Goal: Task Accomplishment & Management: Manage account settings

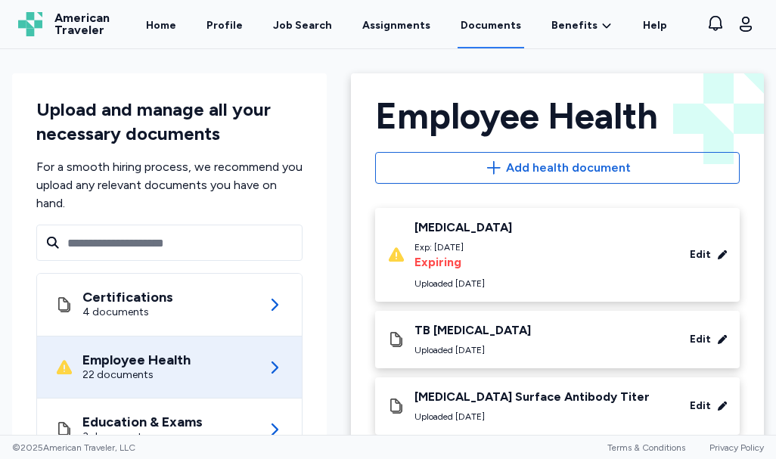
scroll to position [378, 0]
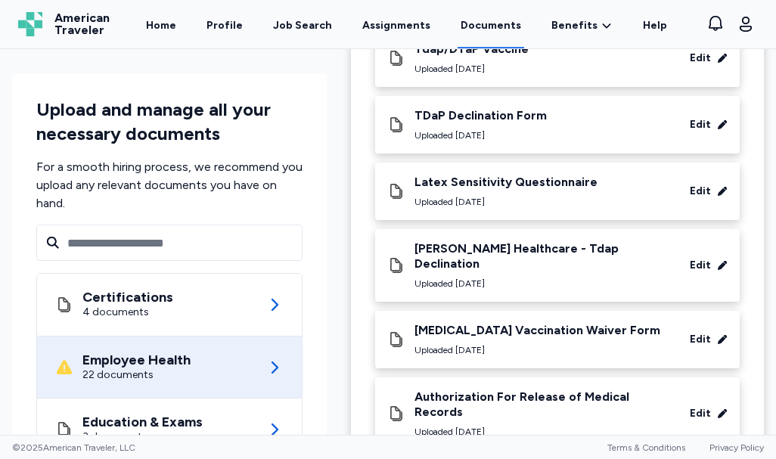
click at [306, 178] on div "Upload and manage all your necessary documents For a smooth hiring process, we …" at bounding box center [169, 372] width 315 height 598
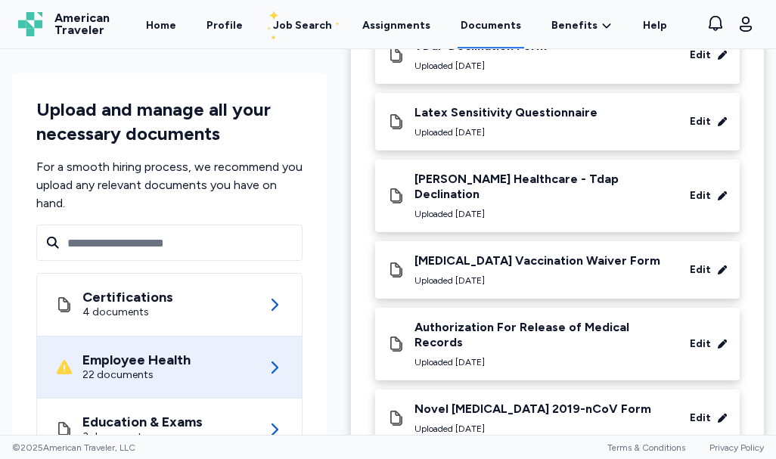
scroll to position [832, 0]
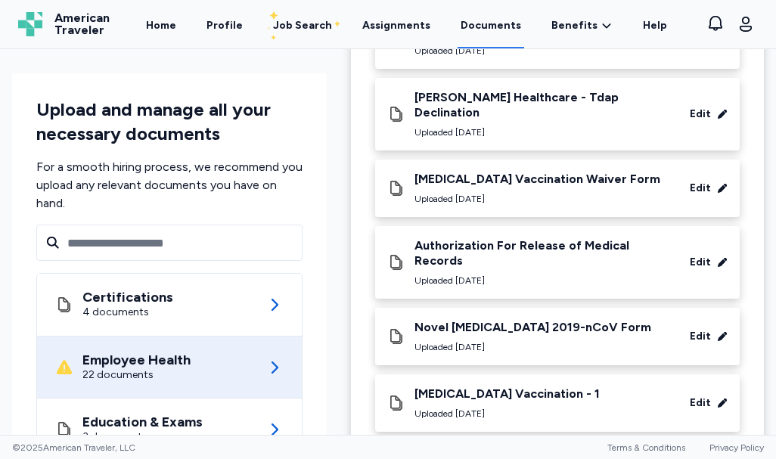
click at [282, 224] on div "Upload and manage all your necessary documents For a smooth hiring process, we …" at bounding box center [169, 372] width 315 height 598
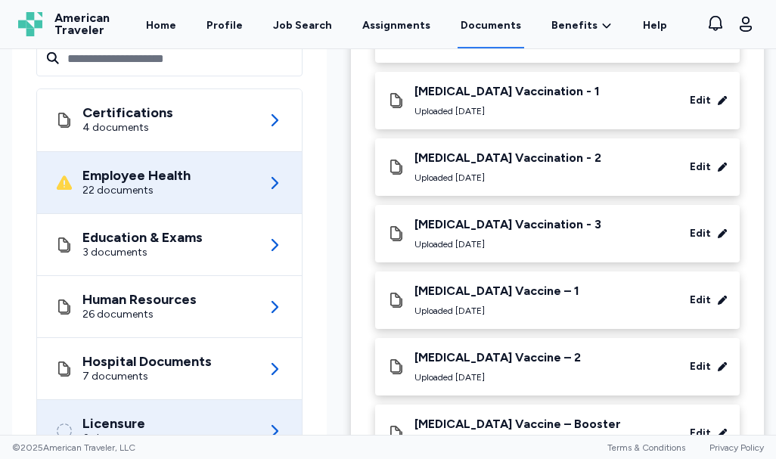
scroll to position [1183, 0]
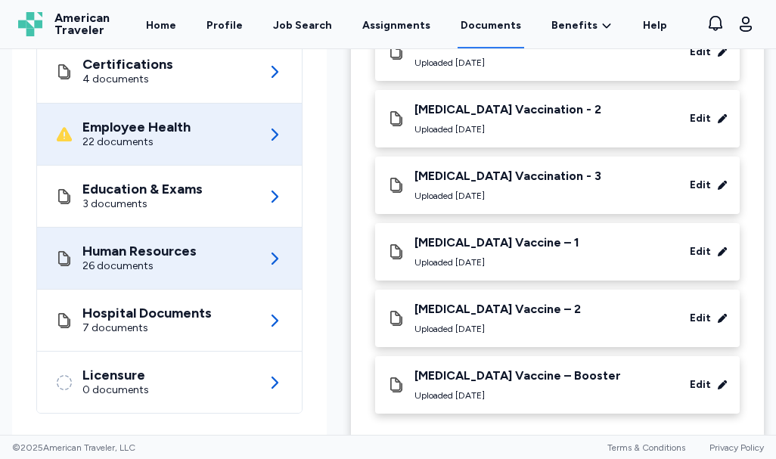
click at [268, 250] on icon at bounding box center [275, 259] width 18 height 18
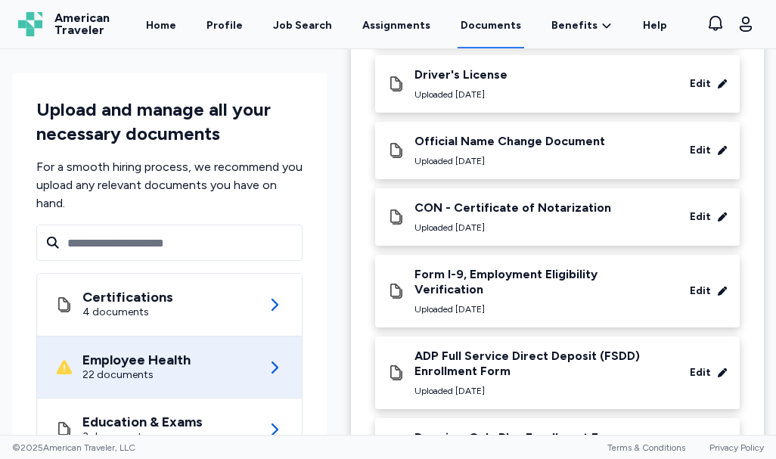
scroll to position [757, 0]
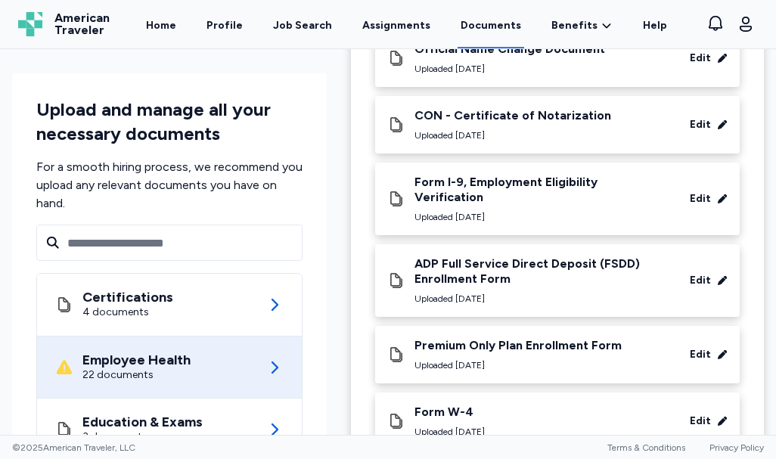
click at [231, 396] on div "Employee Health 22 documents" at bounding box center [169, 367] width 228 height 61
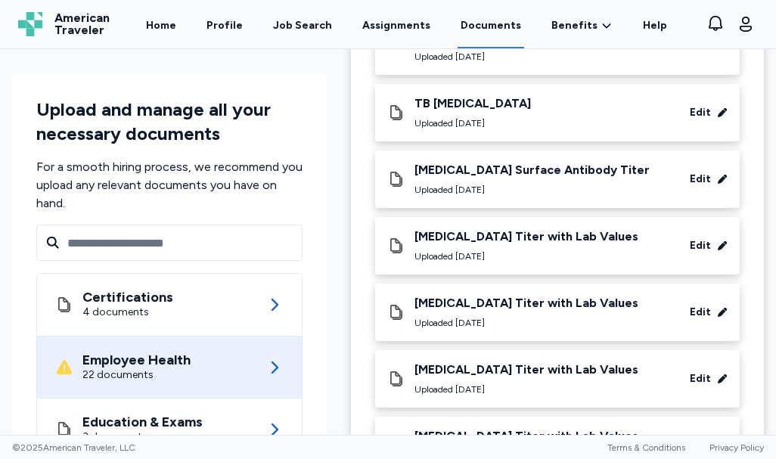
click at [316, 431] on div "Upload and manage all your necessary documents For a smooth hiring process, we …" at bounding box center [169, 372] width 315 height 598
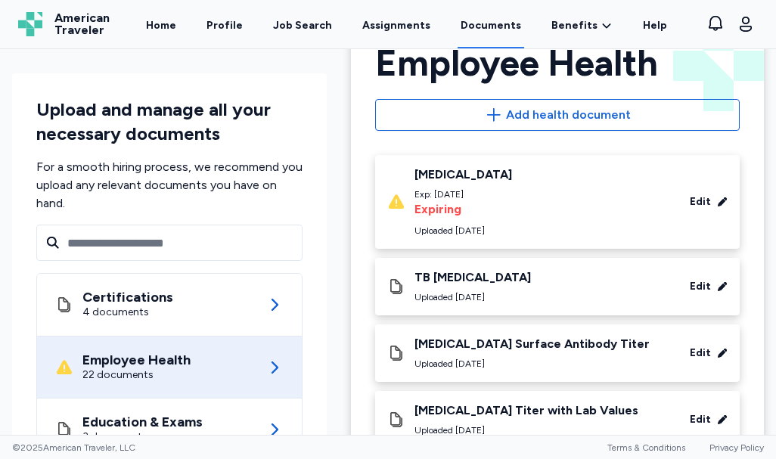
scroll to position [76, 0]
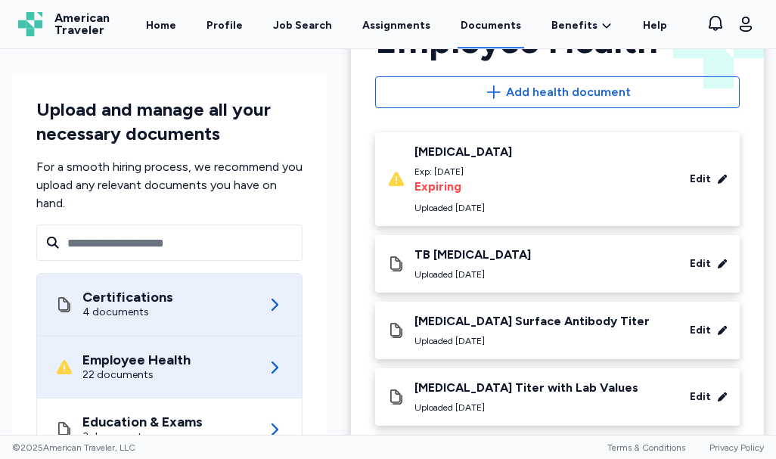
click at [169, 295] on div "Certifications 4 documents" at bounding box center [169, 305] width 228 height 62
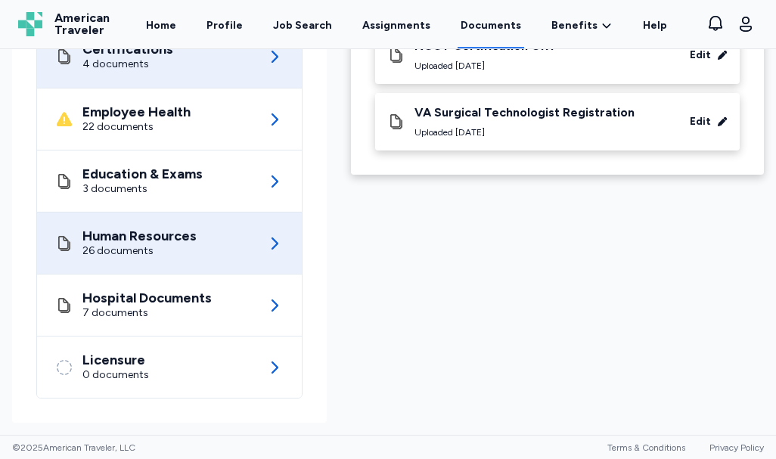
scroll to position [173, 0]
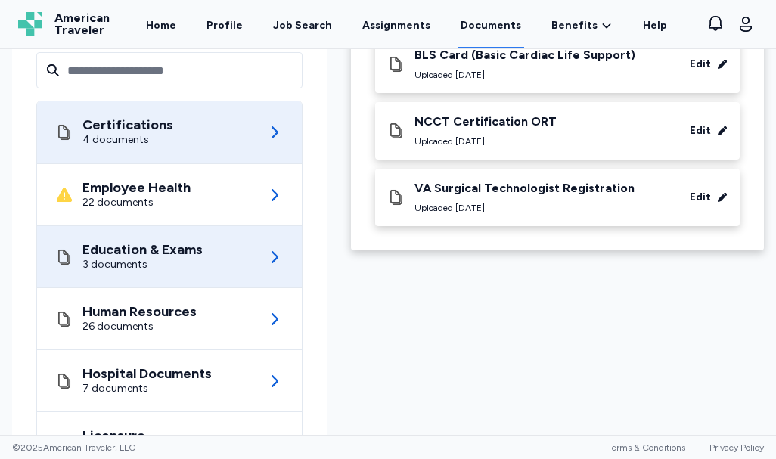
click at [269, 260] on icon at bounding box center [275, 257] width 18 height 18
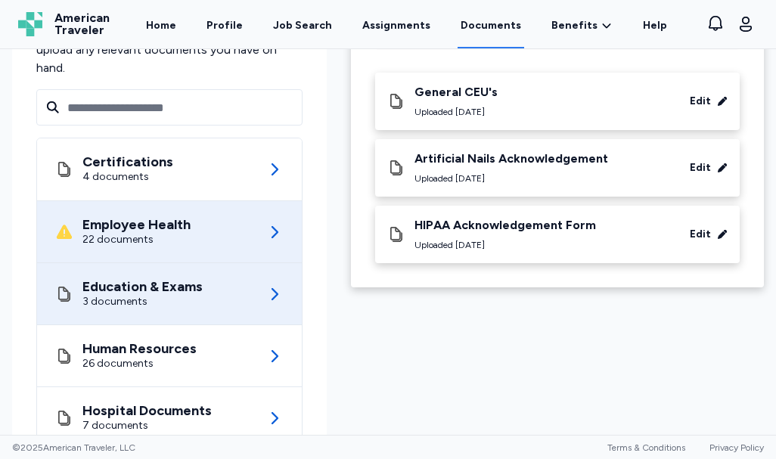
scroll to position [151, 0]
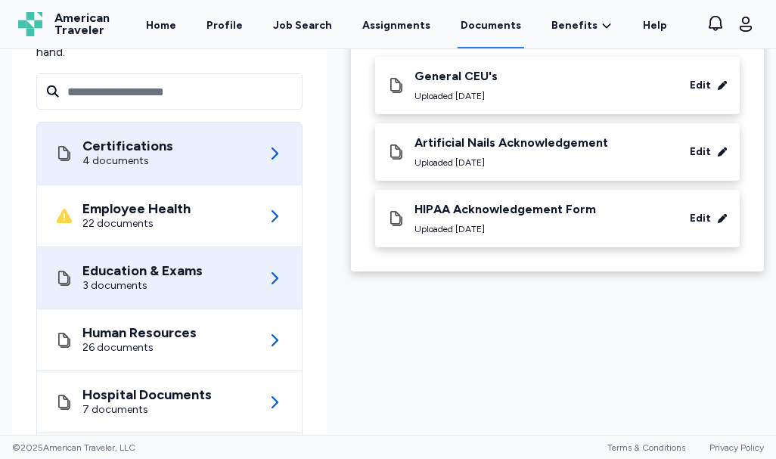
click at [272, 153] on icon at bounding box center [275, 154] width 18 height 18
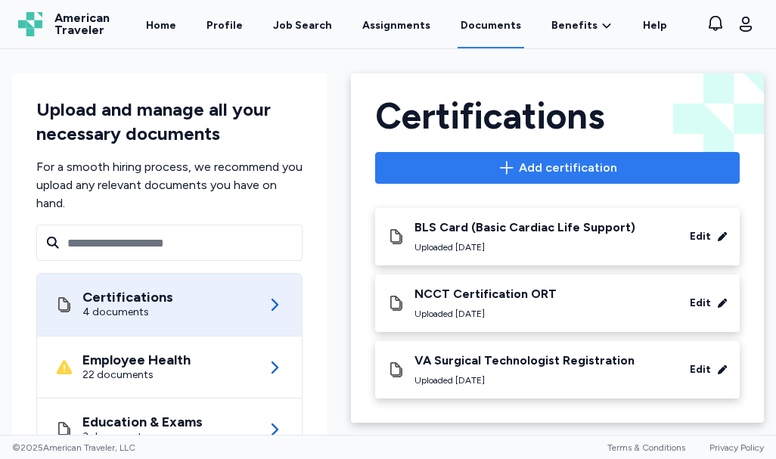
click at [513, 160] on span "Add certification" at bounding box center [557, 168] width 339 height 18
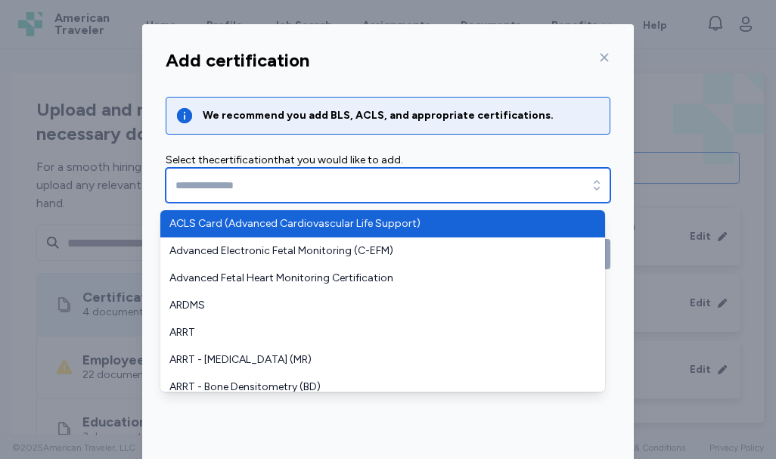
click at [594, 188] on icon "button" at bounding box center [597, 185] width 6 height 10
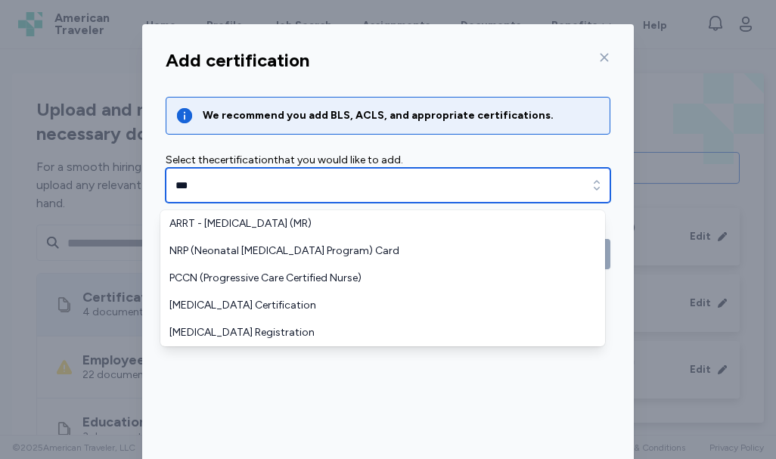
type input "***"
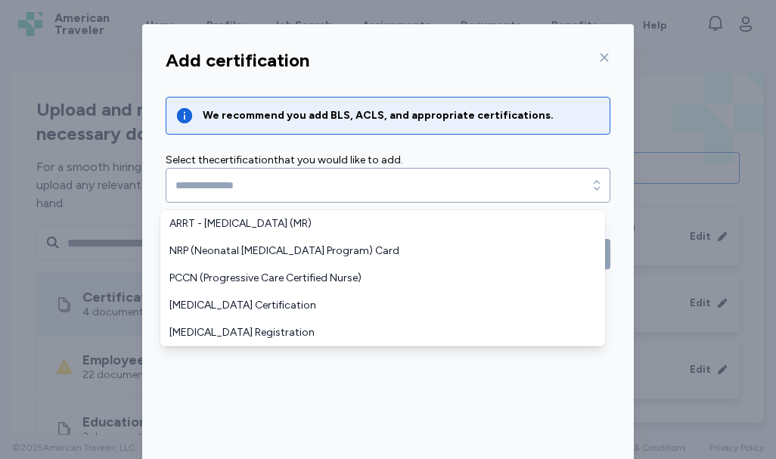
click at [595, 57] on div "Add certification We recommend you add BLS, ACLS, and appropriate certification…" at bounding box center [388, 297] width 492 height 511
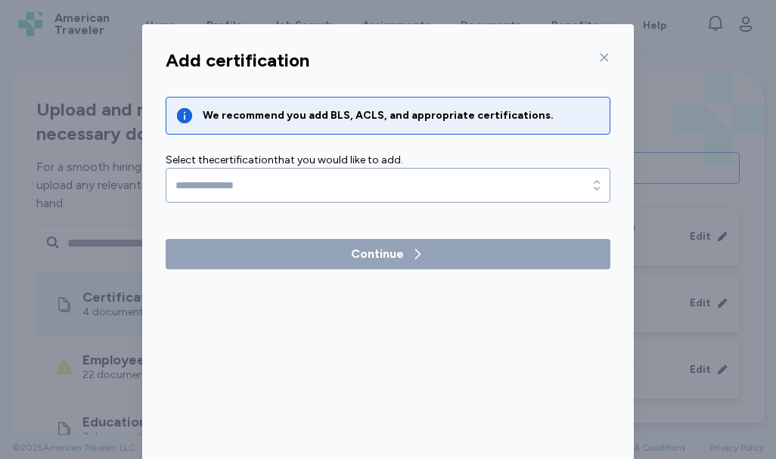
click at [598, 56] on icon at bounding box center [604, 57] width 12 height 12
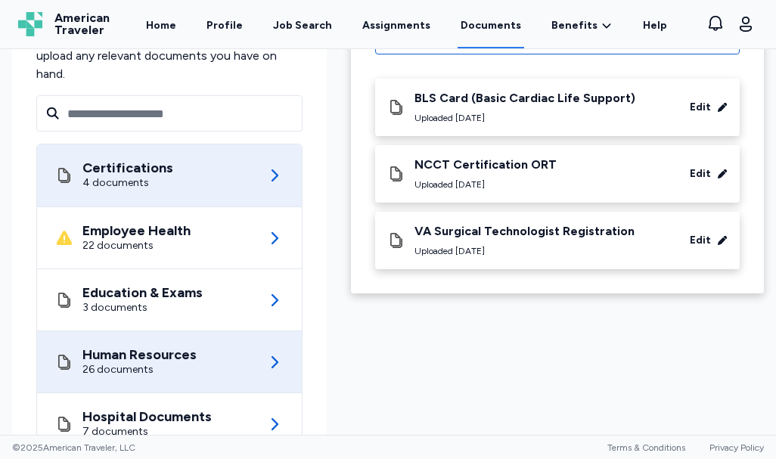
scroll to position [151, 0]
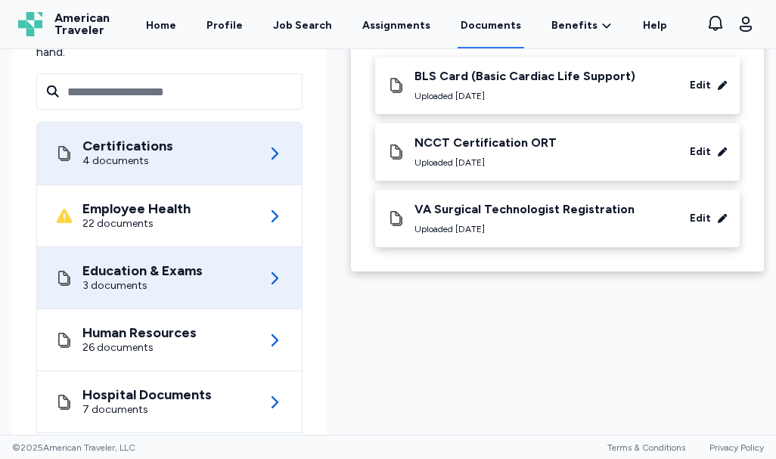
click at [247, 276] on div "Education & Exams 3 documents" at bounding box center [169, 277] width 228 height 61
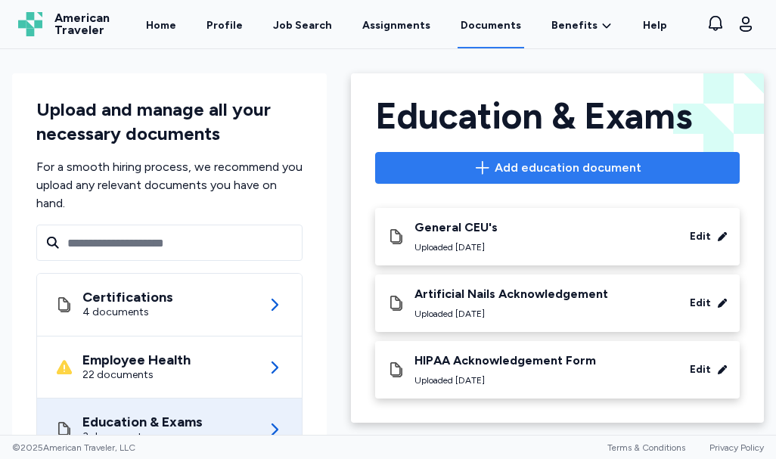
click at [496, 169] on span "Add education document" at bounding box center [568, 168] width 147 height 18
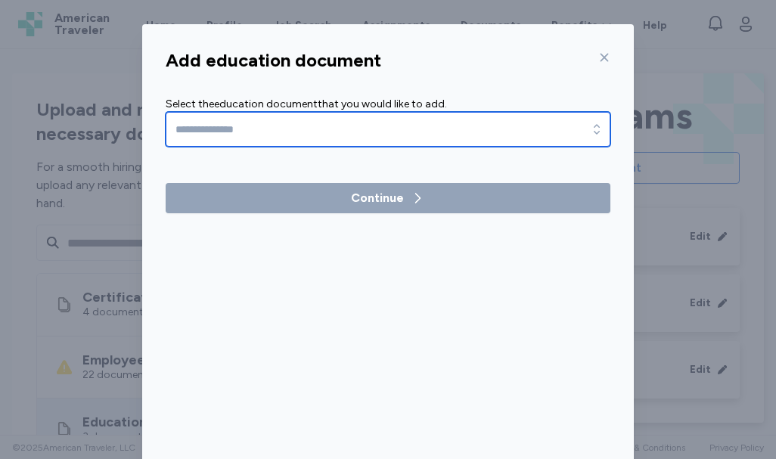
click at [511, 126] on input "text" at bounding box center [388, 129] width 445 height 35
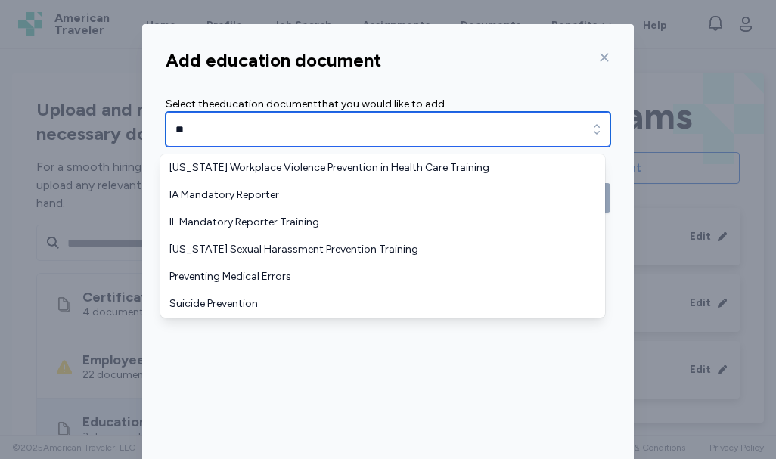
type input "**"
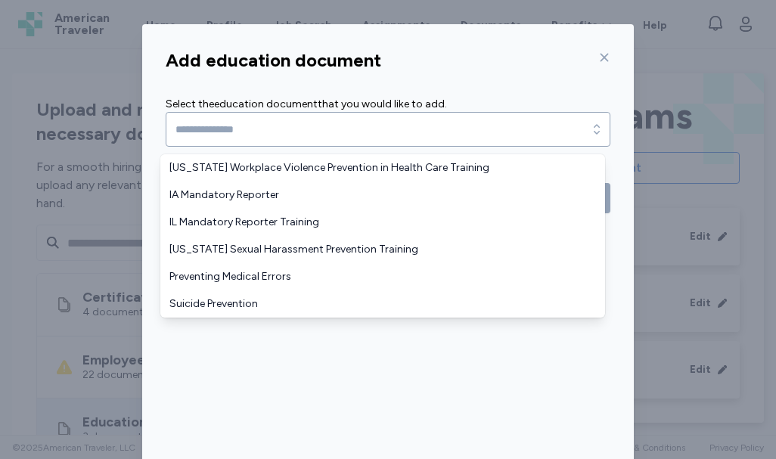
click at [596, 54] on div "Add education document Select the education document that you would like to add…" at bounding box center [388, 297] width 492 height 511
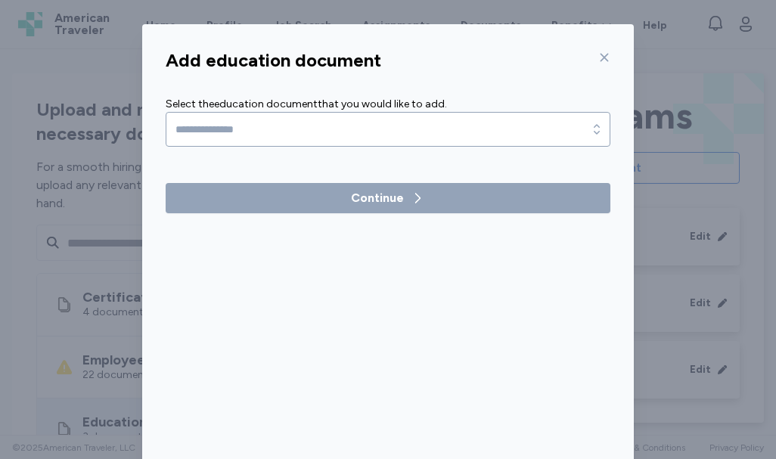
click at [601, 54] on icon at bounding box center [605, 58] width 8 height 8
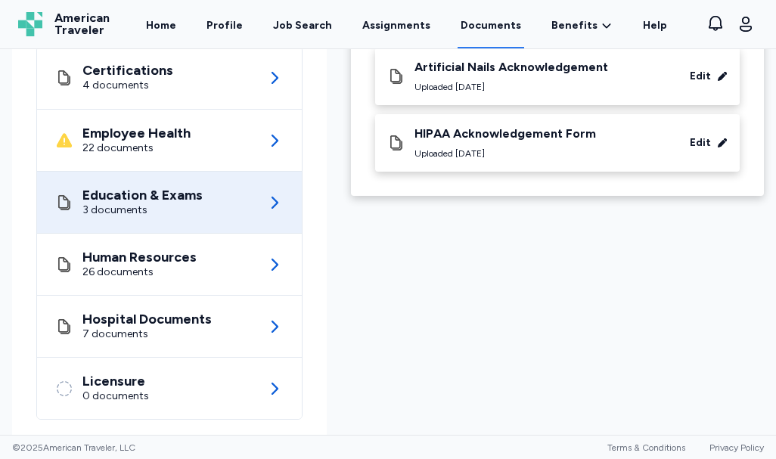
scroll to position [248, 0]
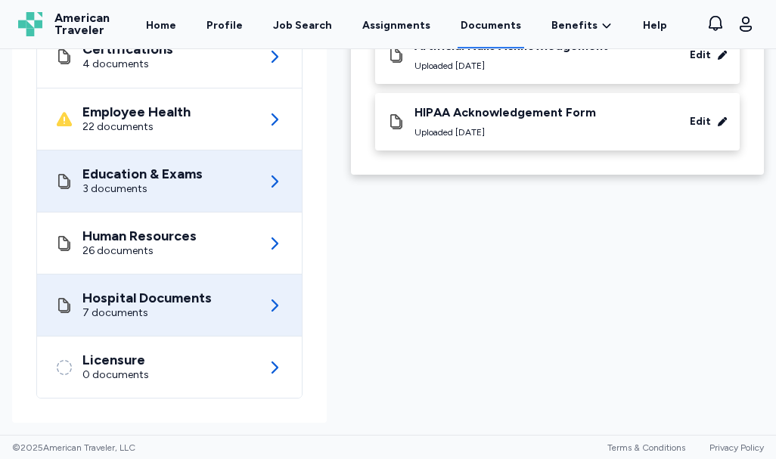
click at [260, 300] on div "Hospital Documents 7 documents" at bounding box center [169, 305] width 228 height 61
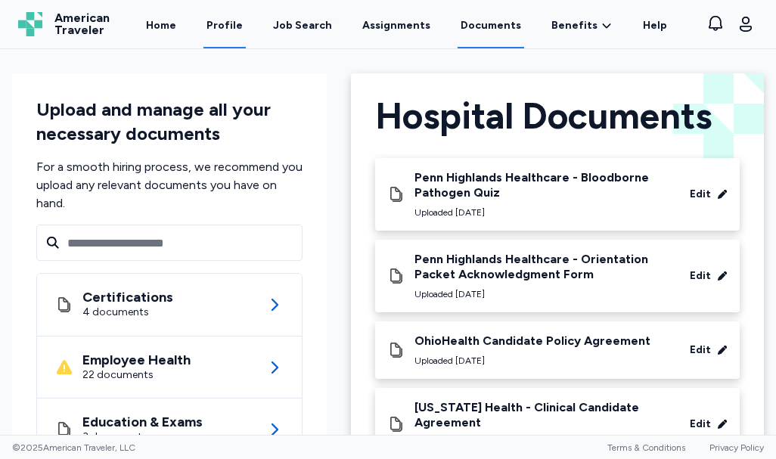
click at [233, 26] on link "Profile" at bounding box center [225, 25] width 42 height 47
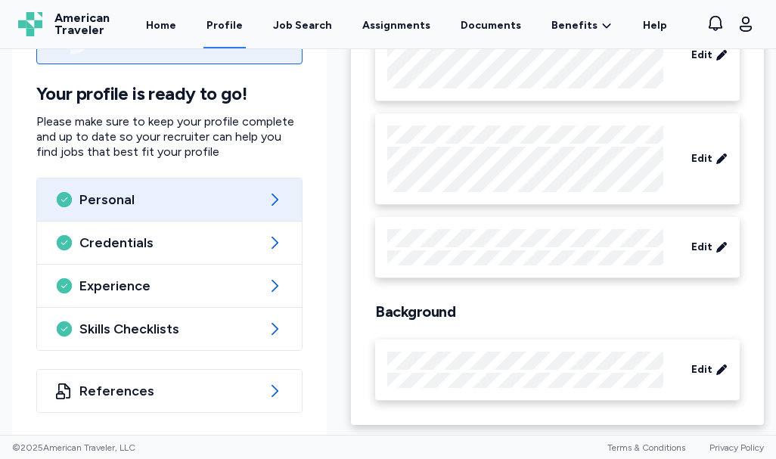
scroll to position [200, 0]
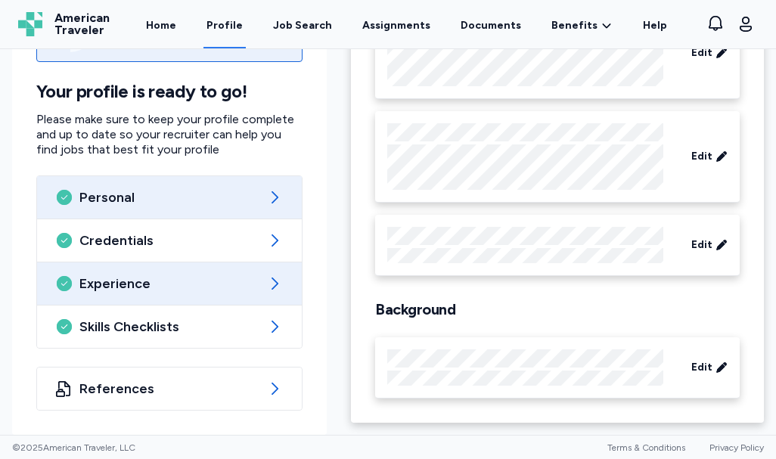
click at [269, 283] on icon at bounding box center [275, 284] width 18 height 18
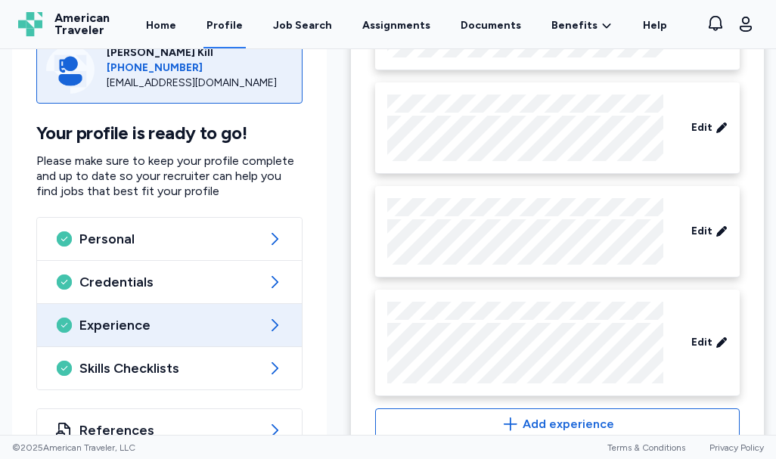
scroll to position [615, 0]
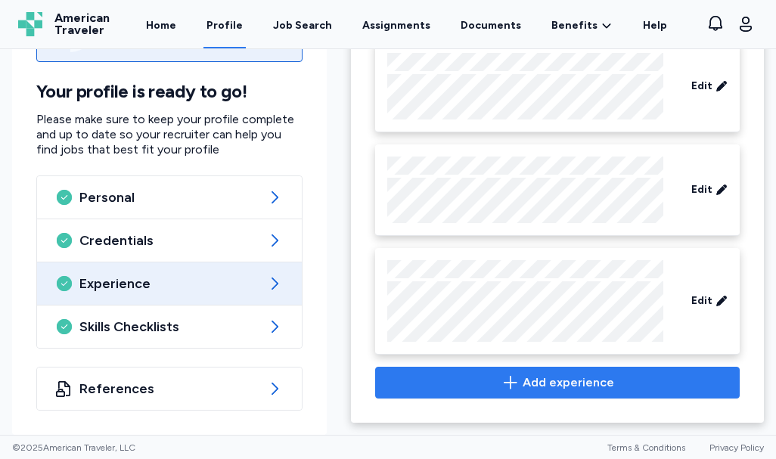
click at [545, 380] on span "Add experience" at bounding box center [569, 383] width 92 height 18
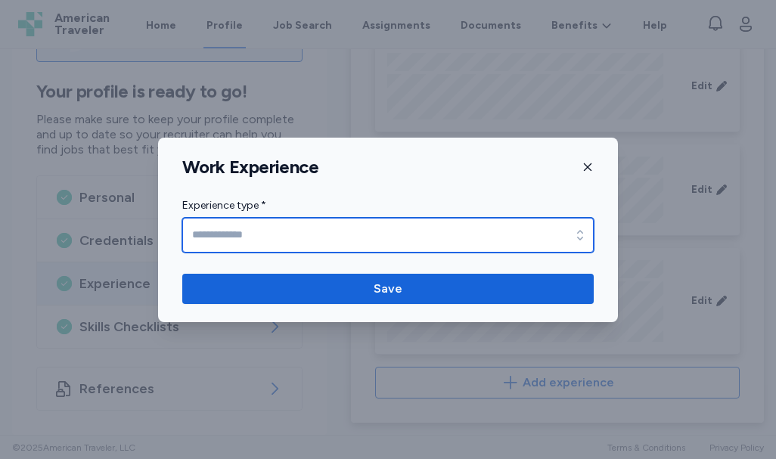
click at [577, 237] on icon "button" at bounding box center [580, 235] width 15 height 15
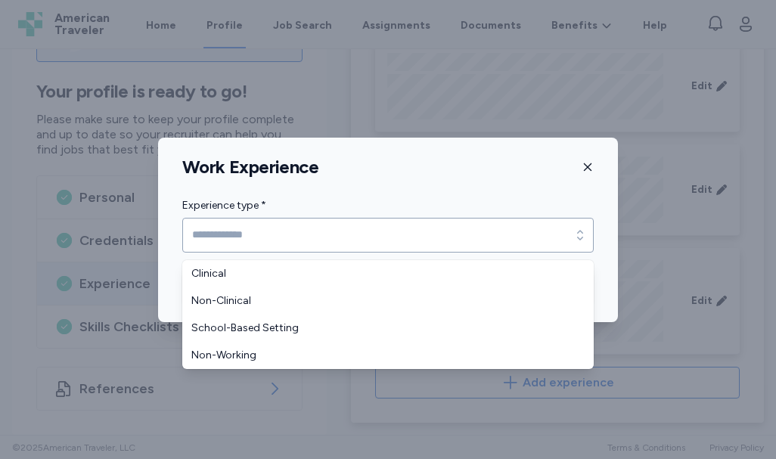
click at [587, 166] on div "Work Experience Experience type * Experience type * Save" at bounding box center [388, 230] width 460 height 185
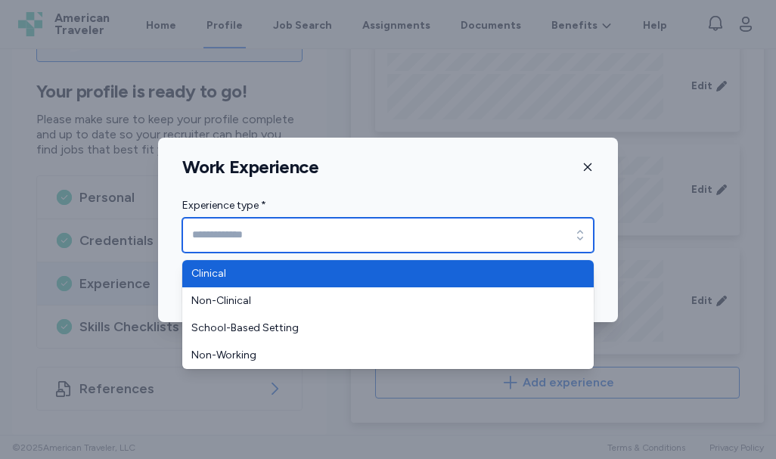
click at [581, 235] on icon "button" at bounding box center [580, 235] width 15 height 15
type input "********"
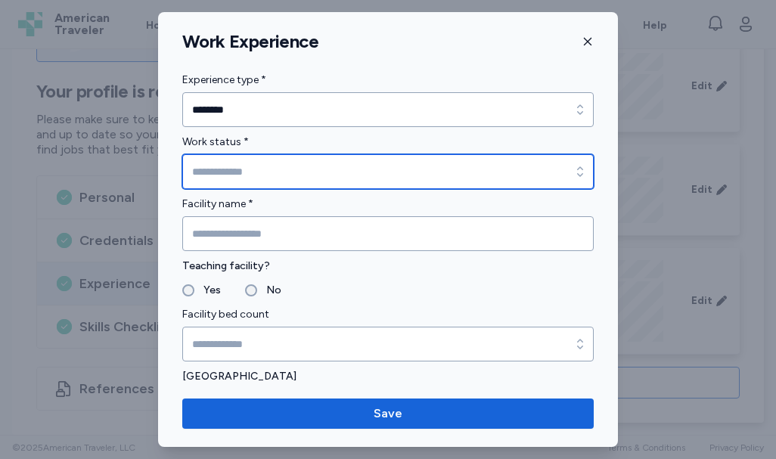
click at [577, 169] on icon "button" at bounding box center [580, 171] width 6 height 10
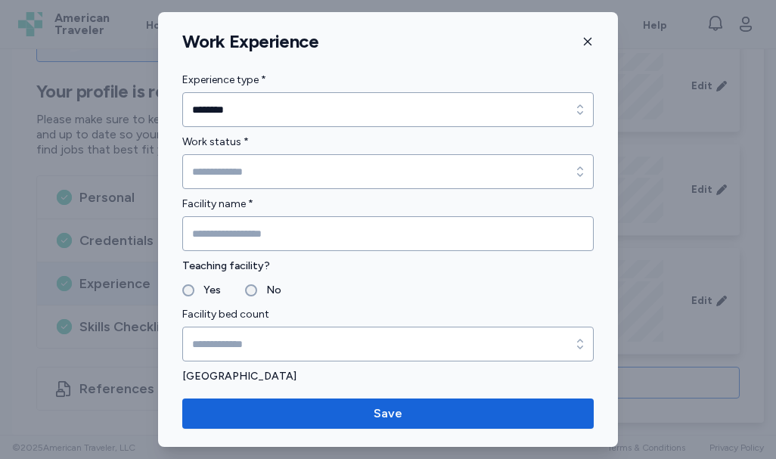
click at [584, 44] on div "Work Experience Experience type * ******** Experience type * ******** Work stat…" at bounding box center [388, 229] width 460 height 435
click at [584, 42] on icon "button" at bounding box center [588, 42] width 12 height 12
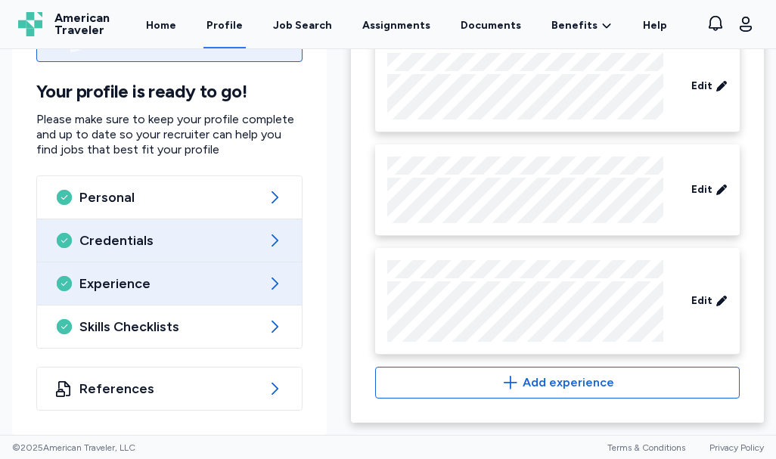
click at [248, 241] on span "Credentials" at bounding box center [169, 241] width 180 height 18
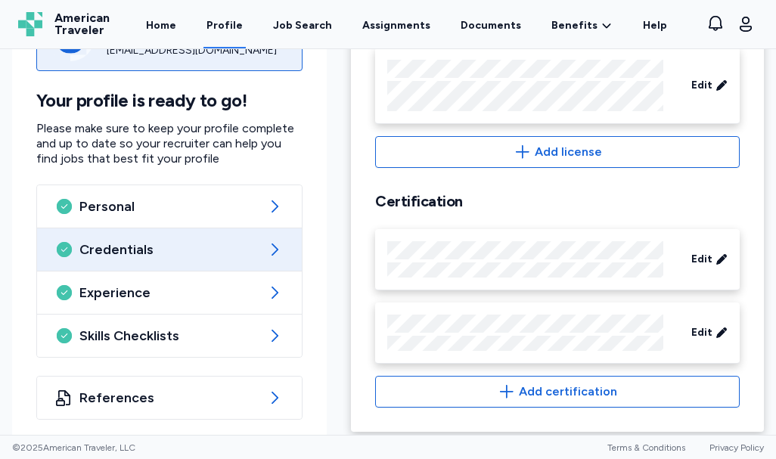
scroll to position [637, 0]
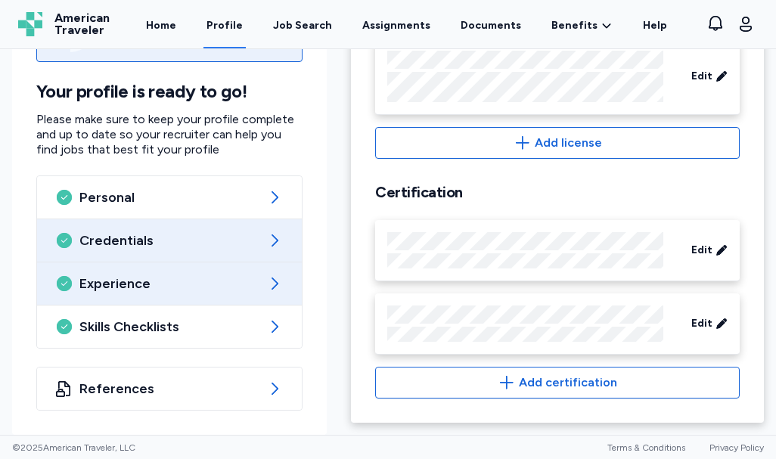
click at [275, 278] on icon at bounding box center [275, 284] width 18 height 18
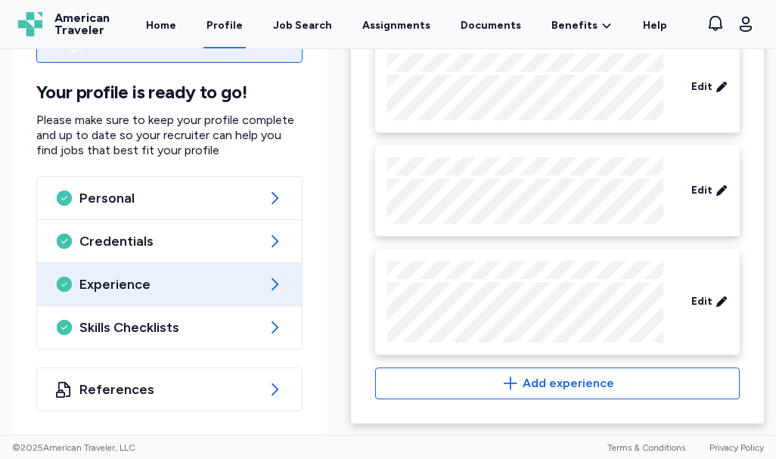
scroll to position [615, 0]
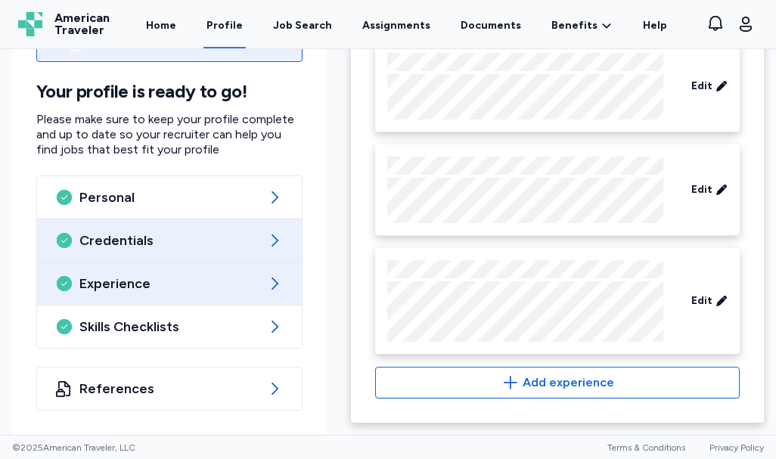
click at [269, 241] on icon at bounding box center [275, 241] width 18 height 18
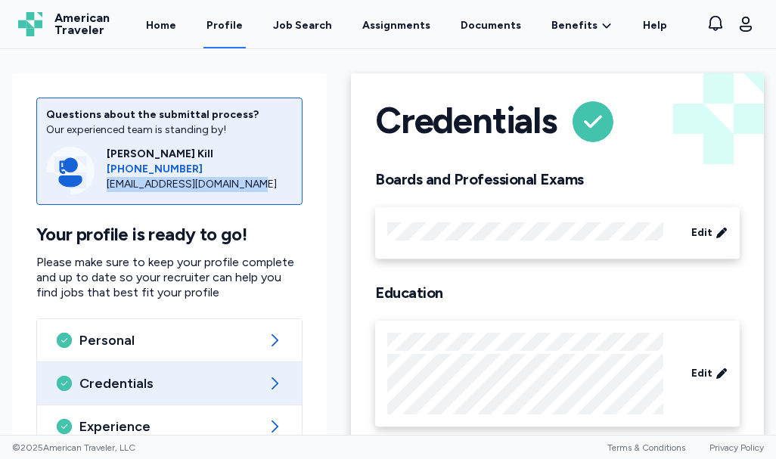
drag, startPoint x: 104, startPoint y: 182, endPoint x: 237, endPoint y: 185, distance: 133.2
click at [237, 185] on div "[PERSON_NAME] Kill [PHONE_NUMBER] [EMAIL_ADDRESS][DOMAIN_NAME]" at bounding box center [169, 171] width 247 height 48
copy div "[EMAIL_ADDRESS][DOMAIN_NAME]"
